Goal: Book appointment/travel/reservation

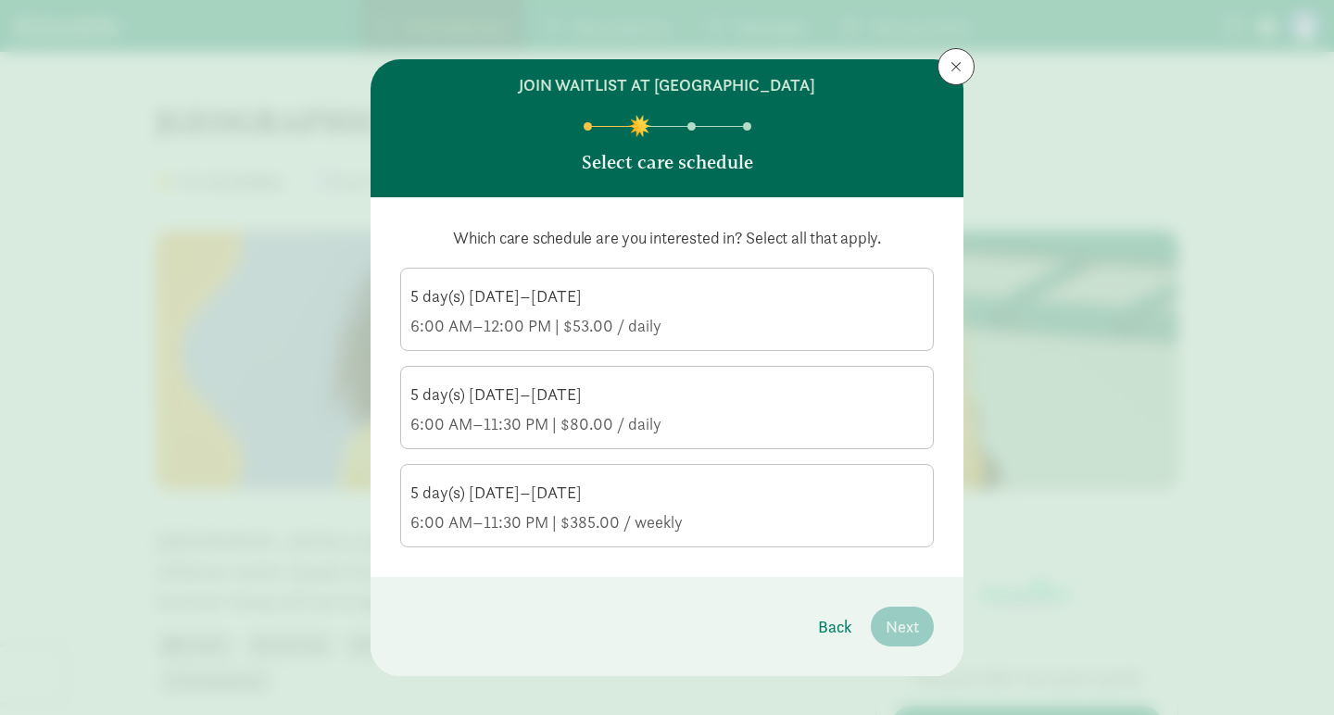
scroll to position [946, 0]
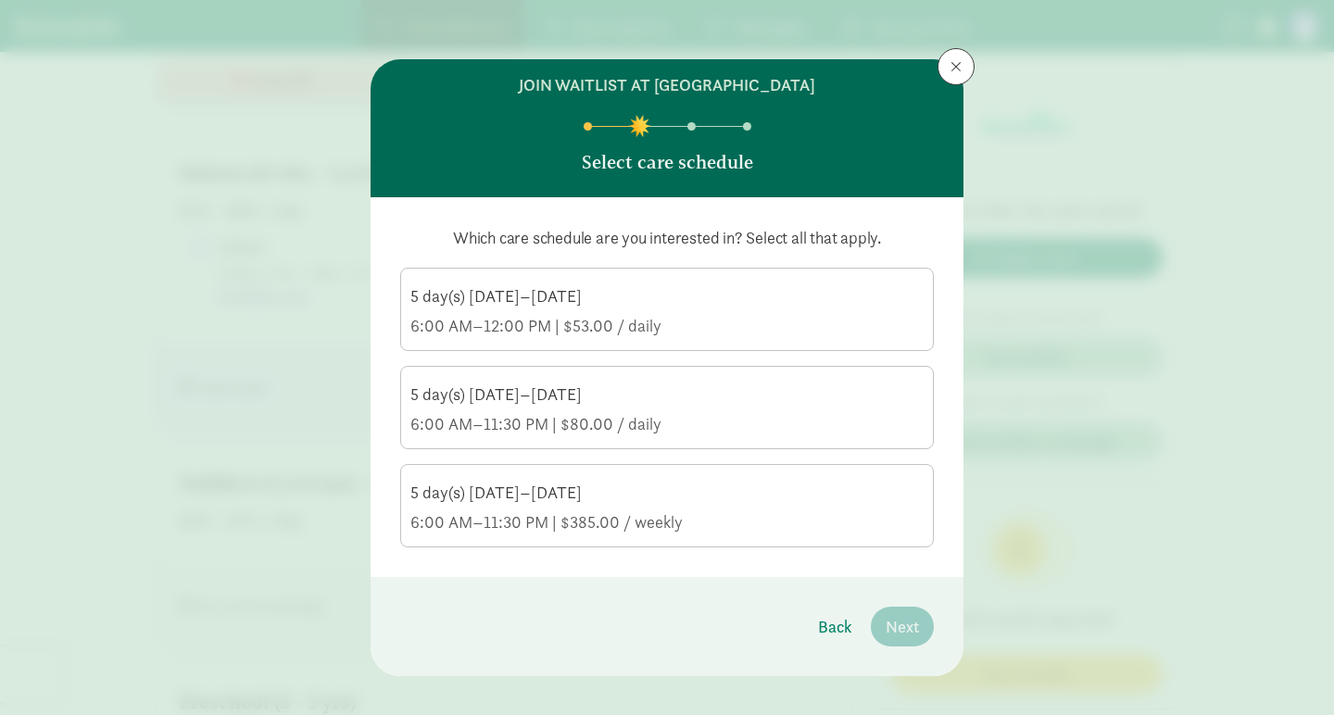
click at [732, 227] on p "Which care schedule are you interested in? Select all that apply." at bounding box center [667, 238] width 534 height 22
click at [637, 334] on div "6:00 AM–12:00 PM | $53.00 / daily" at bounding box center [666, 326] width 513 height 22
click at [0, 0] on input "5 day(s) [DATE]–[DATE] 6:00 AM–12:00 PM | $53.00 / daily" at bounding box center [0, 0] width 0 height 0
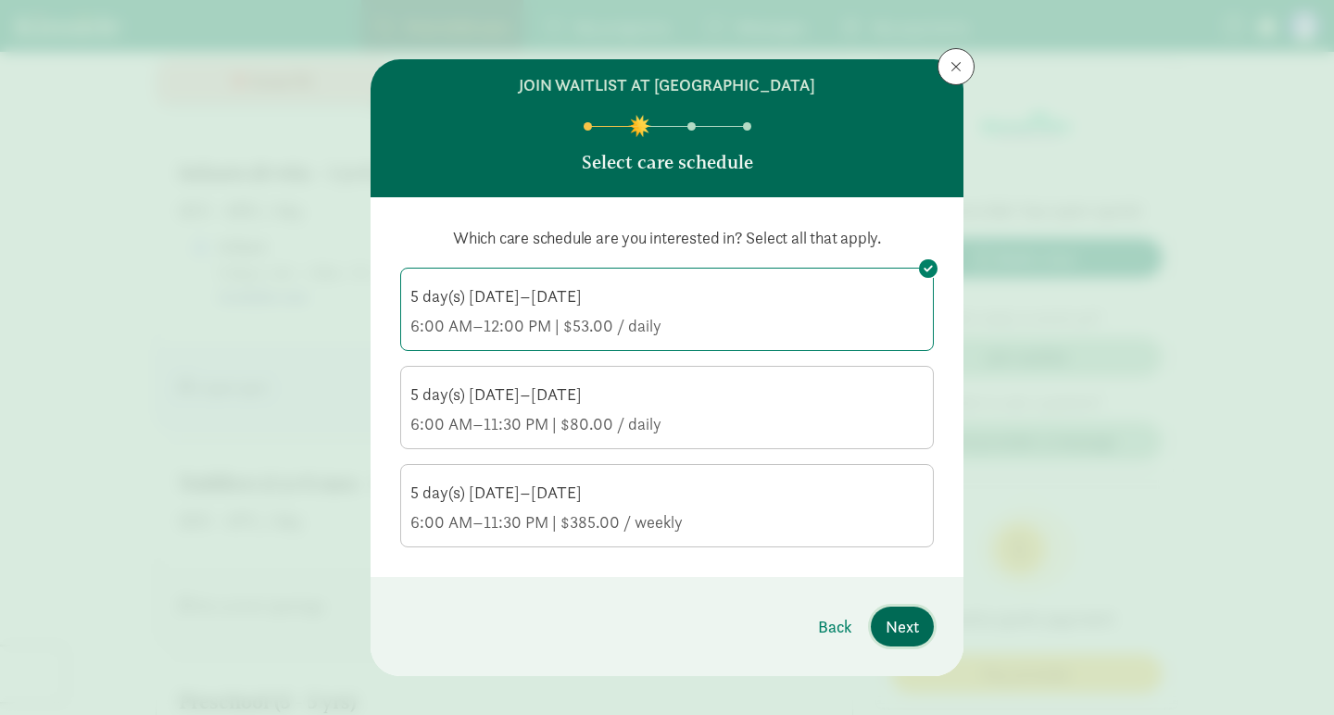
click at [896, 630] on span "Next" at bounding box center [902, 626] width 33 height 25
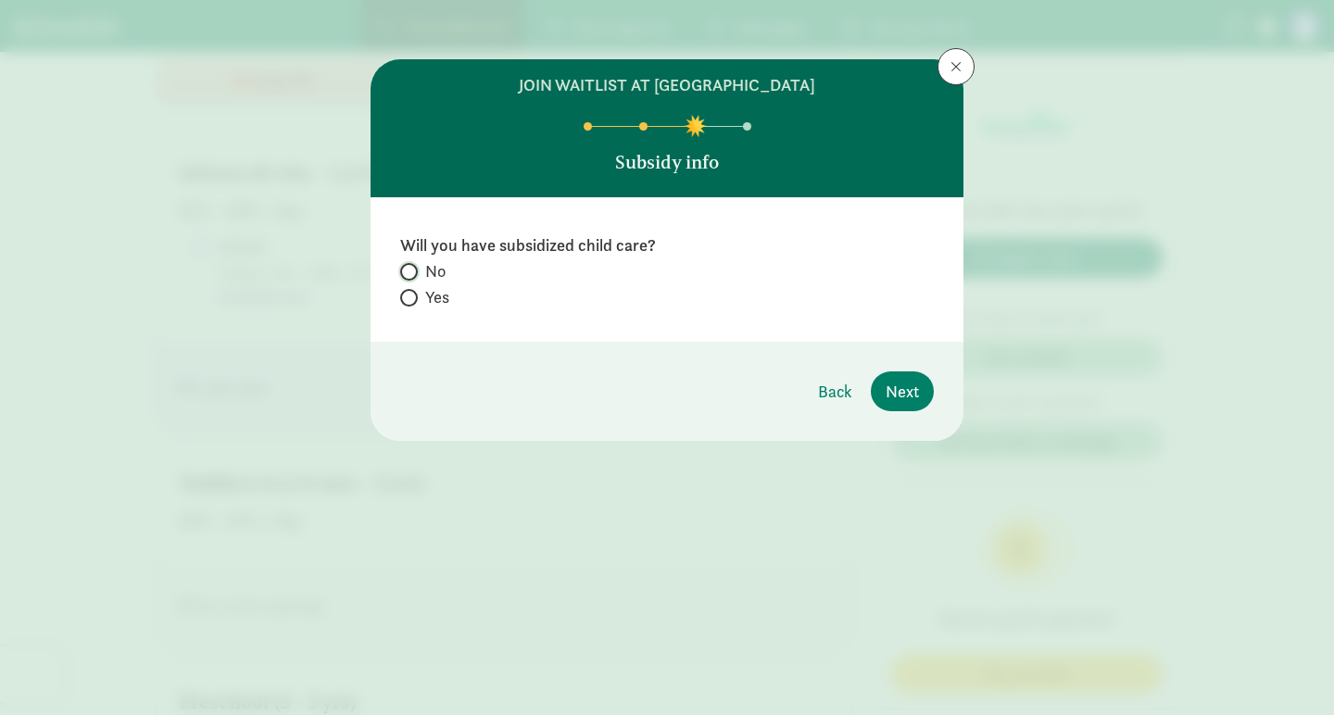
click at [405, 271] on input "No" at bounding box center [406, 272] width 12 height 12
radio input "true"
click at [830, 394] on span "Back" at bounding box center [835, 391] width 34 height 25
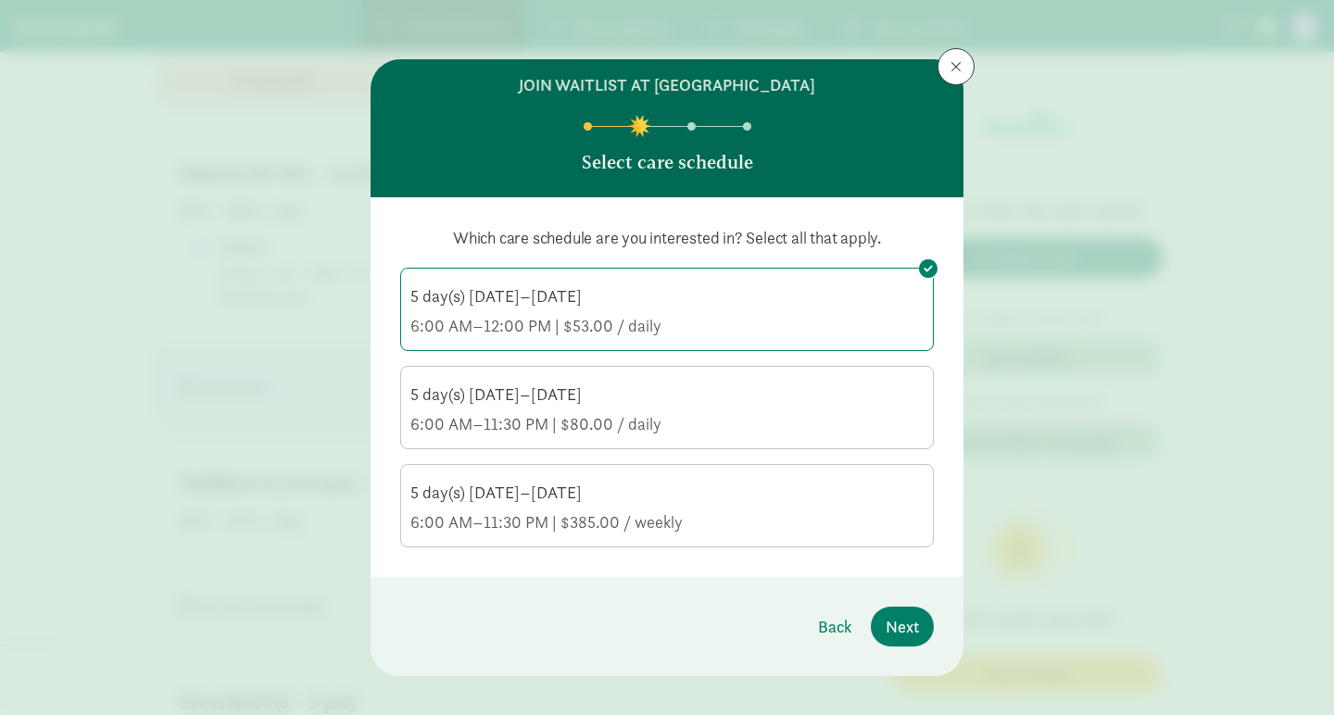
click at [622, 390] on div "5 day(s) [DATE]–[DATE]" at bounding box center [666, 395] width 513 height 22
click at [0, 0] on input "5 day(s) [DATE]–[DATE] 6:00 AM–11:30 PM | $80.00 / daily" at bounding box center [0, 0] width 0 height 0
click at [617, 487] on div "5 day(s) [DATE]–[DATE]" at bounding box center [666, 493] width 513 height 22
click at [0, 0] on input "5 day(s) [DATE]–[DATE] 6:00 AM–11:30 PM | $385.00 / weekly" at bounding box center [0, 0] width 0 height 0
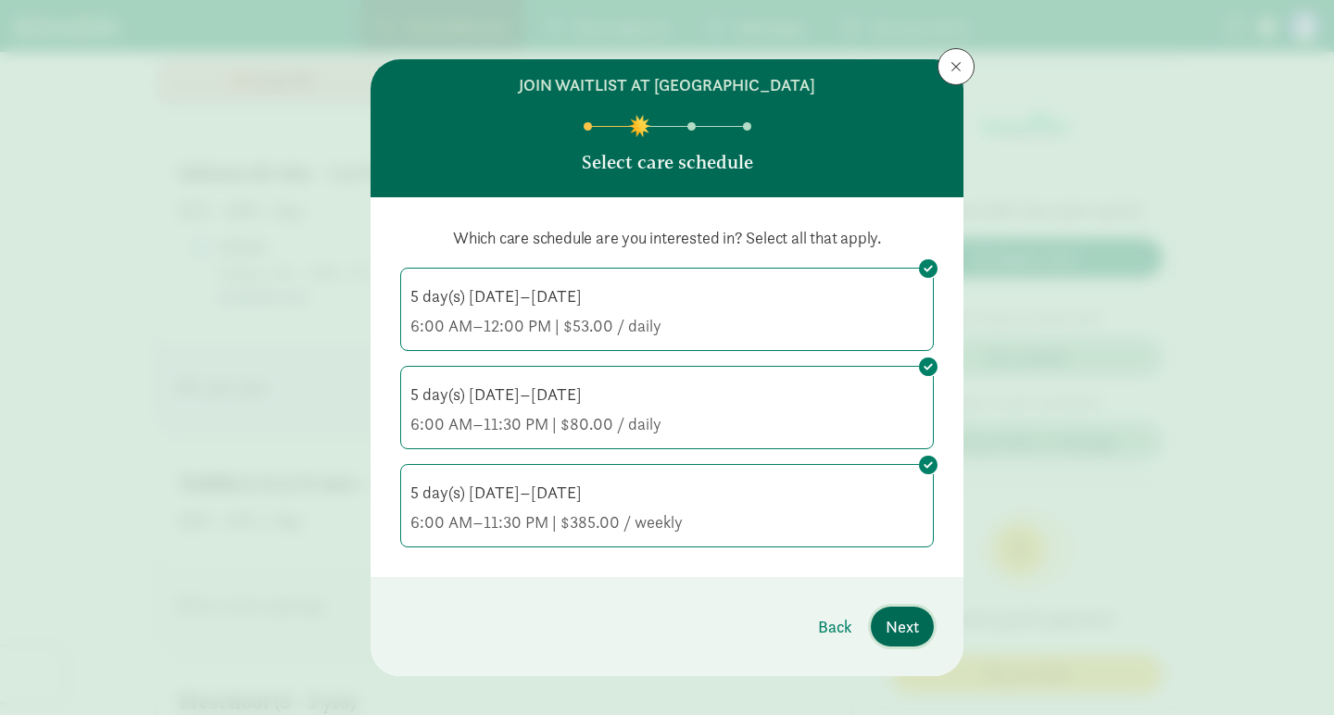
click at [889, 622] on span "Next" at bounding box center [902, 626] width 33 height 25
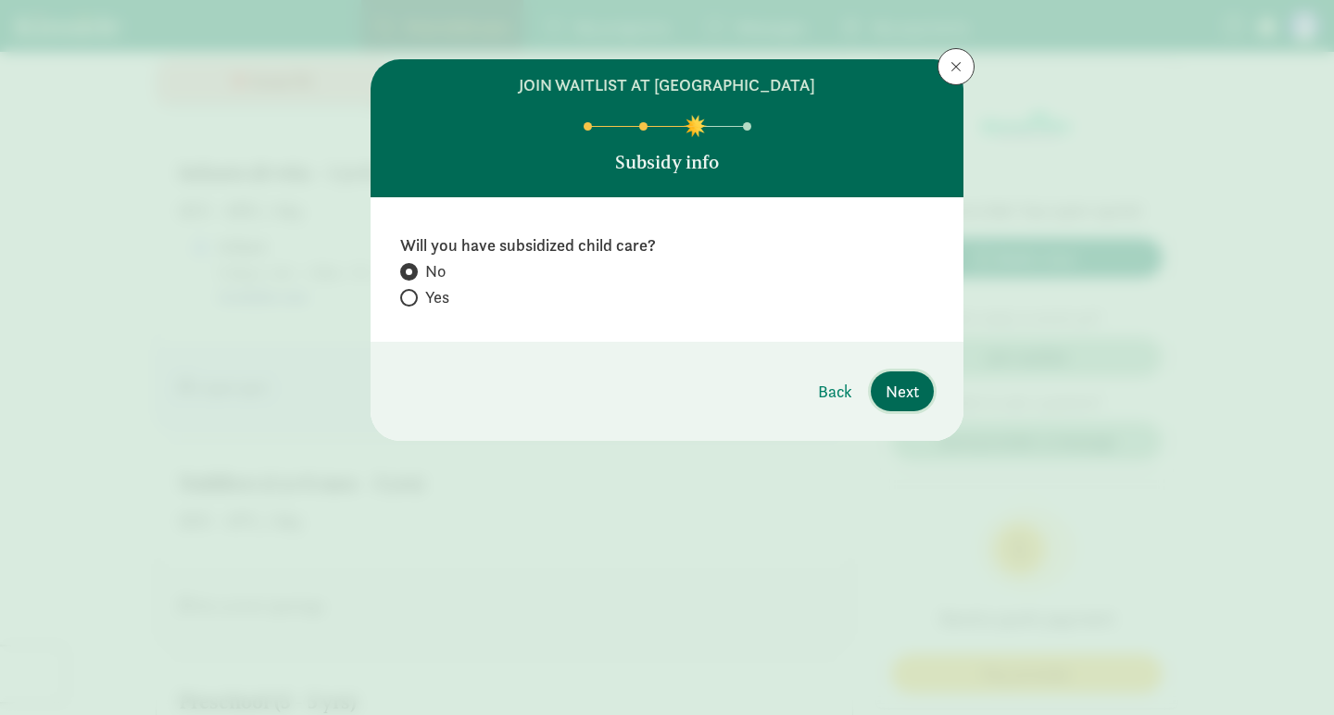
click at [901, 389] on span "Next" at bounding box center [902, 391] width 33 height 25
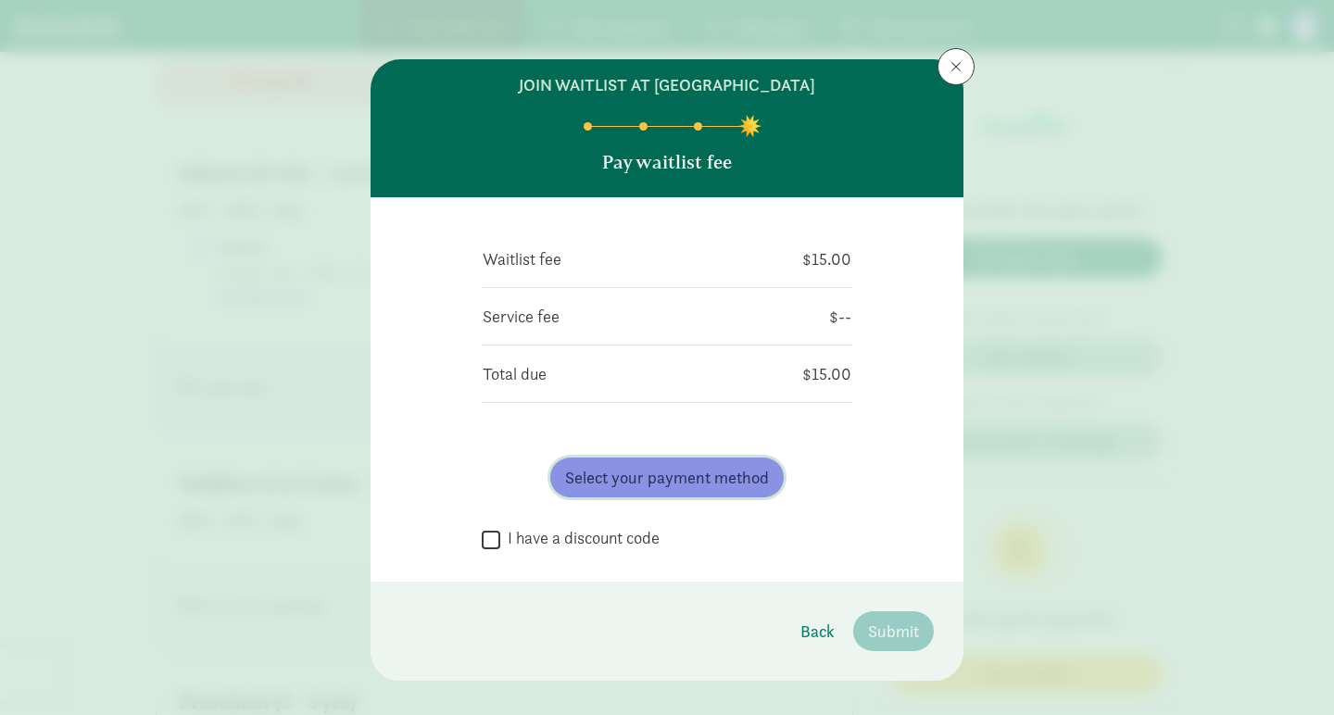
click at [634, 491] on button "Select your payment method" at bounding box center [666, 478] width 233 height 40
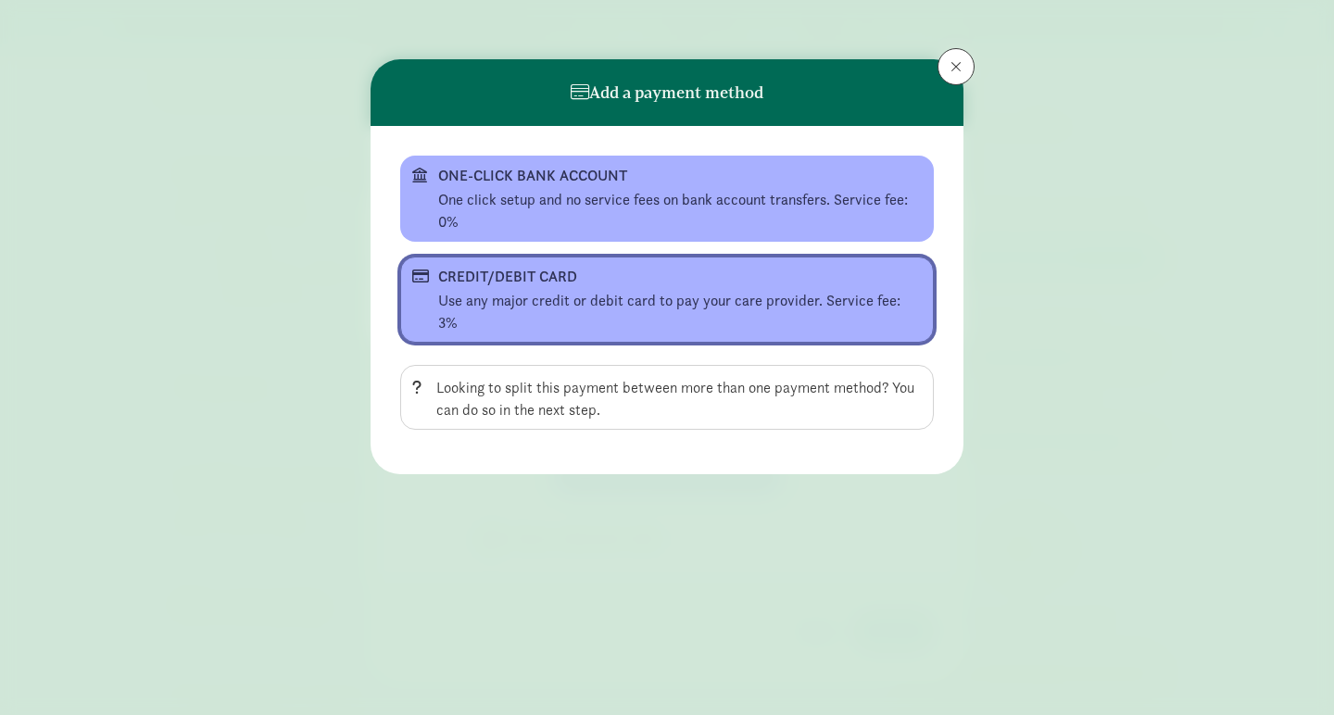
click at [646, 301] on div "Use any major credit or debit card to pay your care provider. Service fee: 3%" at bounding box center [680, 312] width 484 height 44
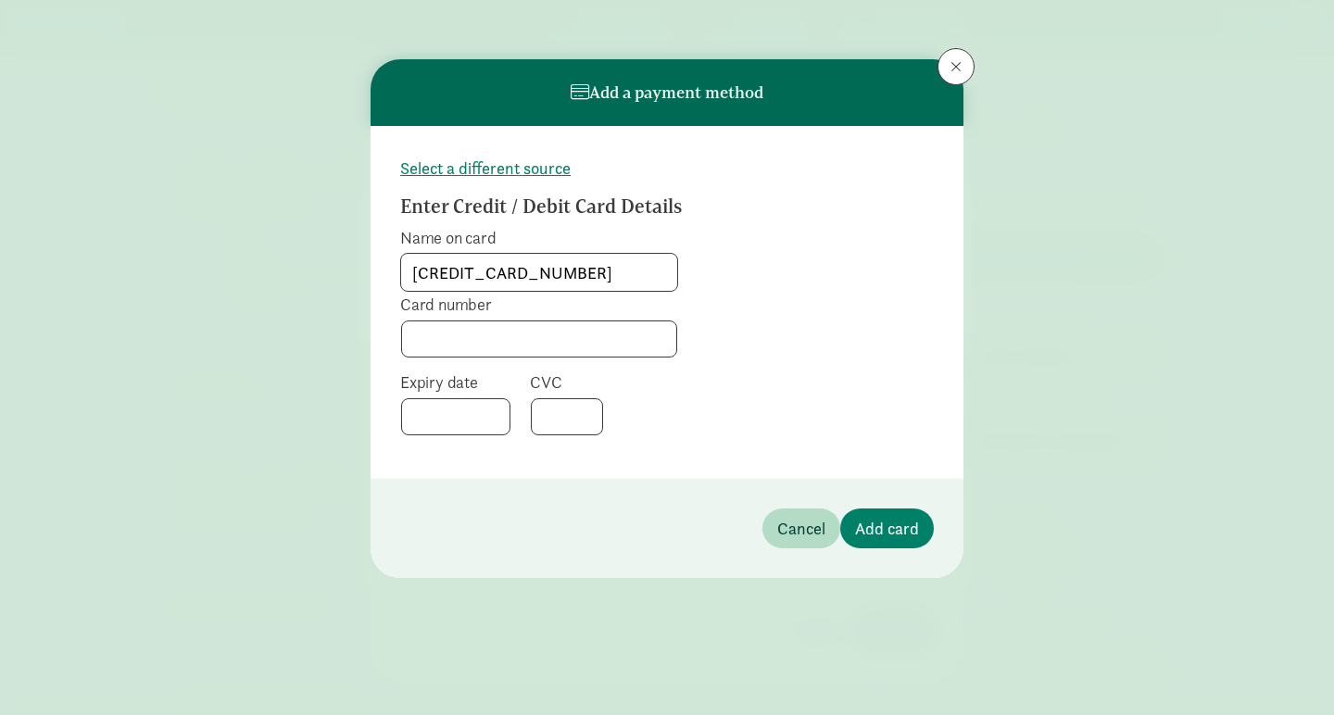
click at [498, 262] on input "[CREDIT_CARD_NUMBER]" at bounding box center [539, 272] width 276 height 37
click at [479, 278] on input "[CREDIT_CARD_NUMBER]" at bounding box center [539, 272] width 276 height 37
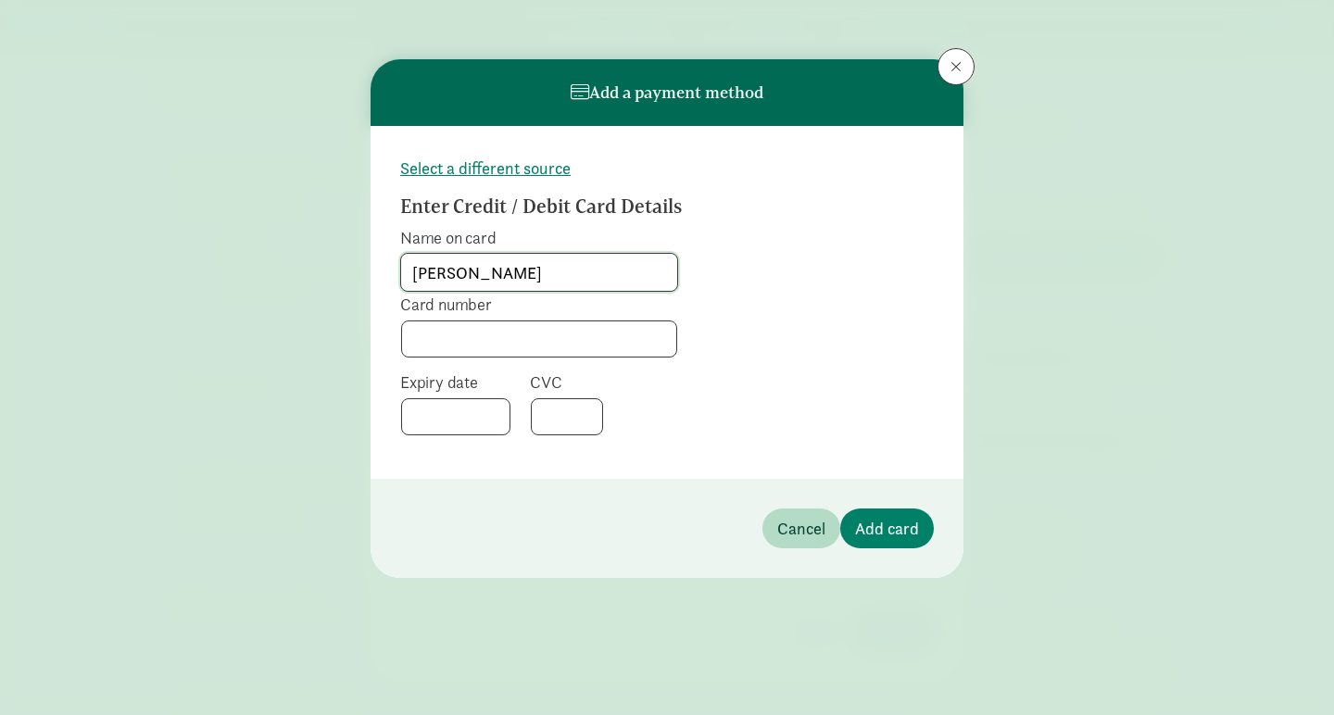
type input "[PERSON_NAME]"
click at [877, 528] on span "Add card" at bounding box center [887, 528] width 64 height 25
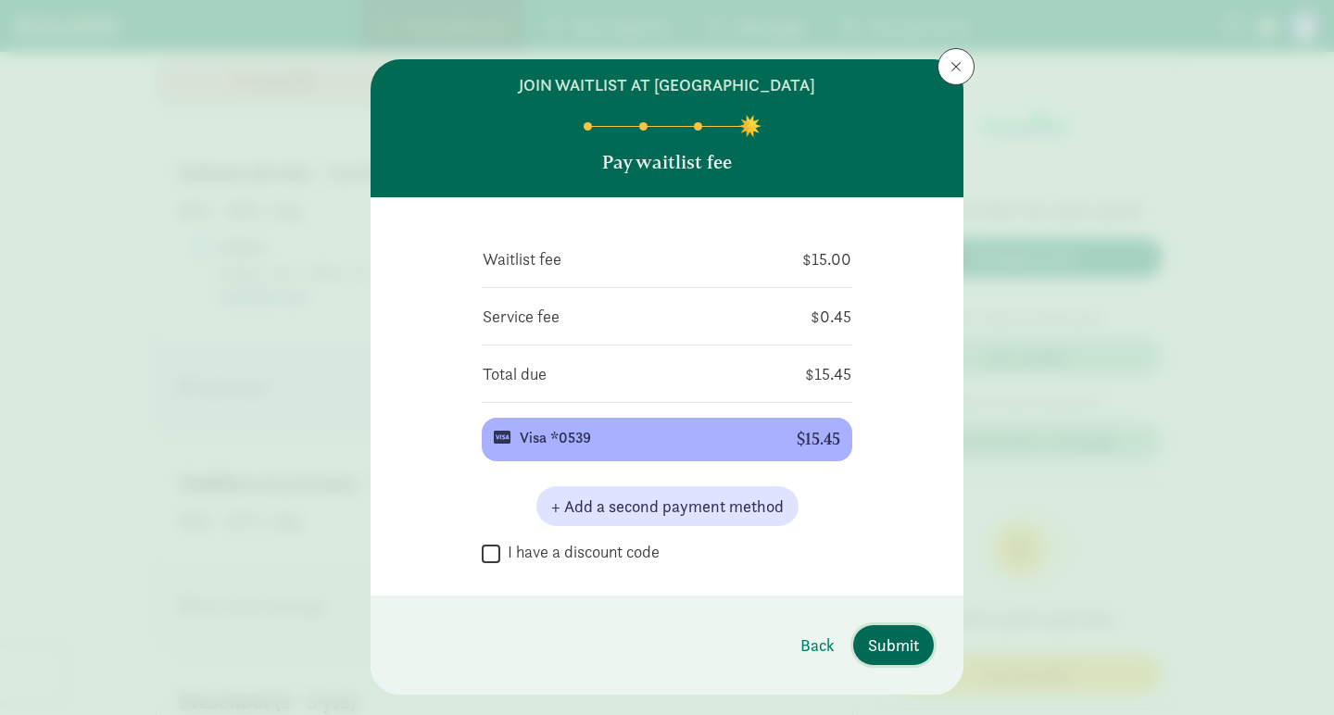
click at [877, 644] on span "Submit" at bounding box center [893, 645] width 51 height 25
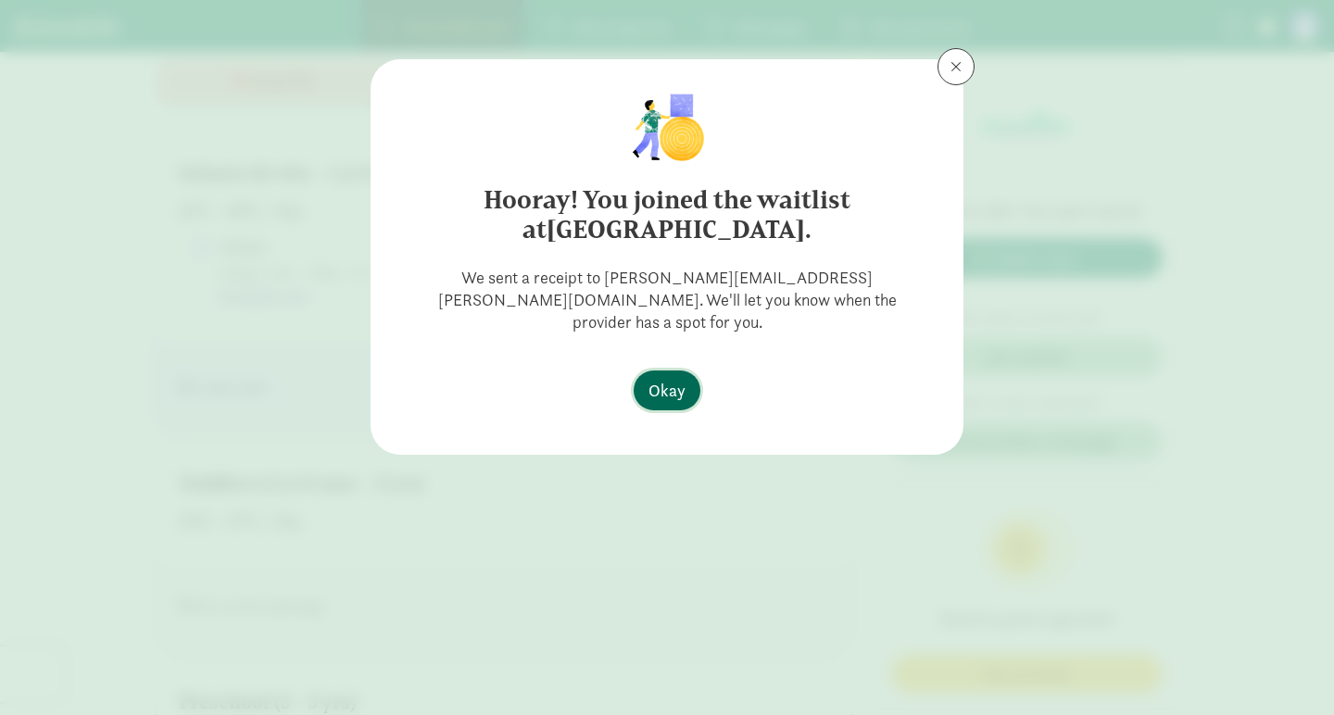
click at [660, 378] on span "Okay" at bounding box center [666, 390] width 37 height 25
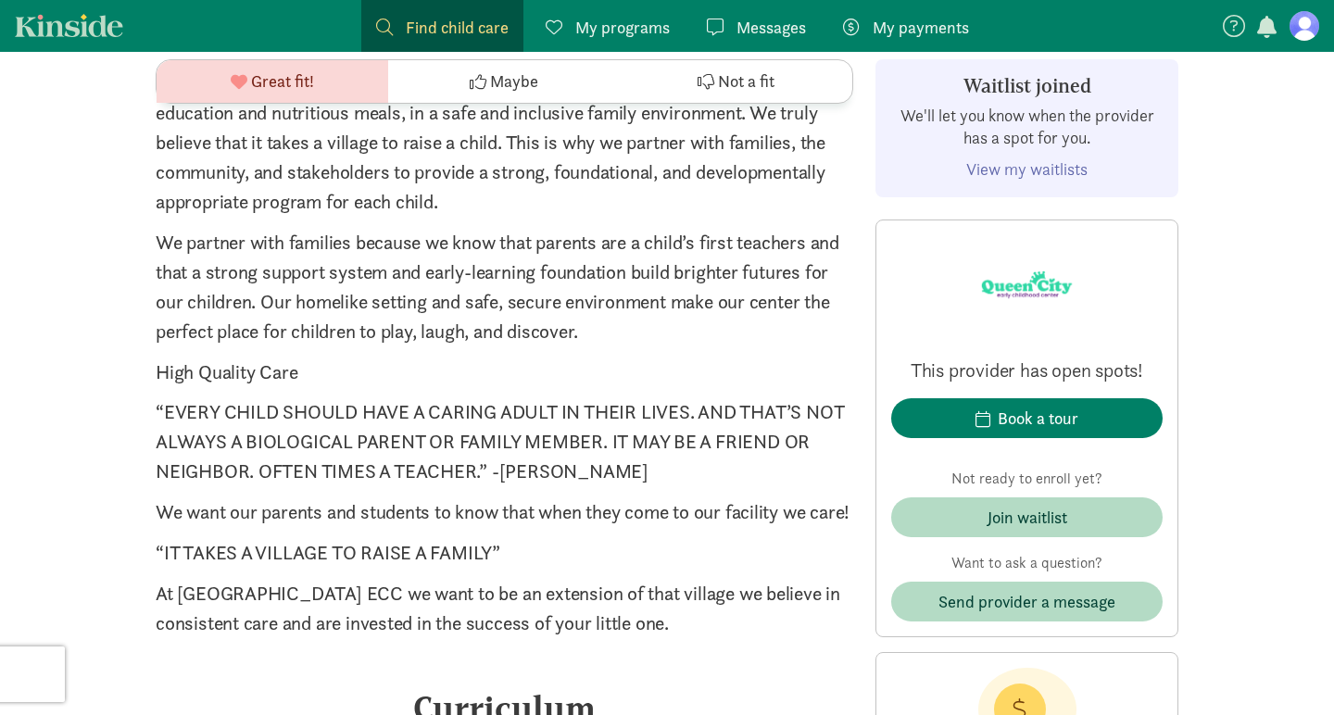
scroll to position [2082, 0]
